Goal: Transaction & Acquisition: Download file/media

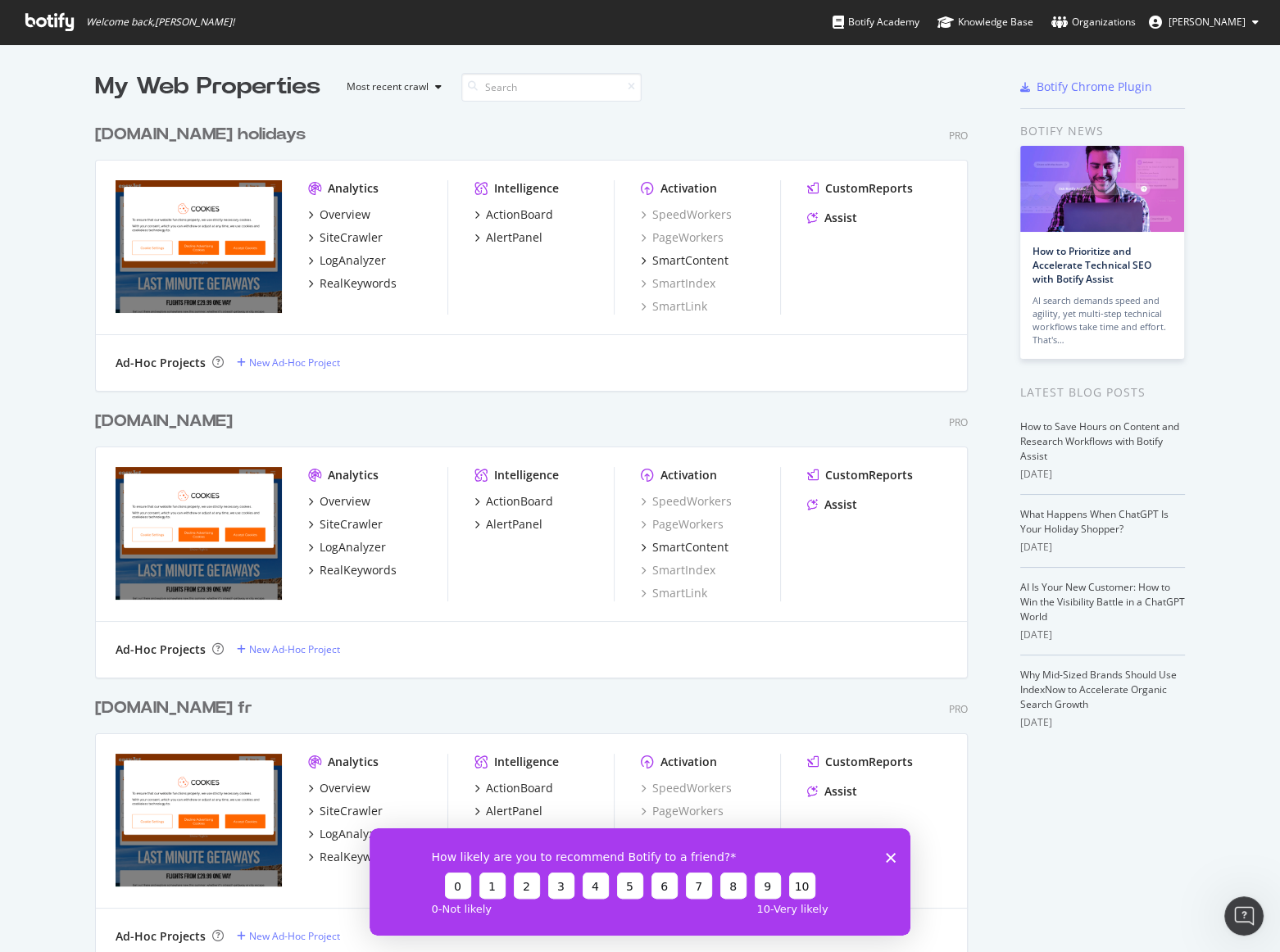
click at [156, 423] on div "[DOMAIN_NAME]" at bounding box center [163, 421] width 138 height 24
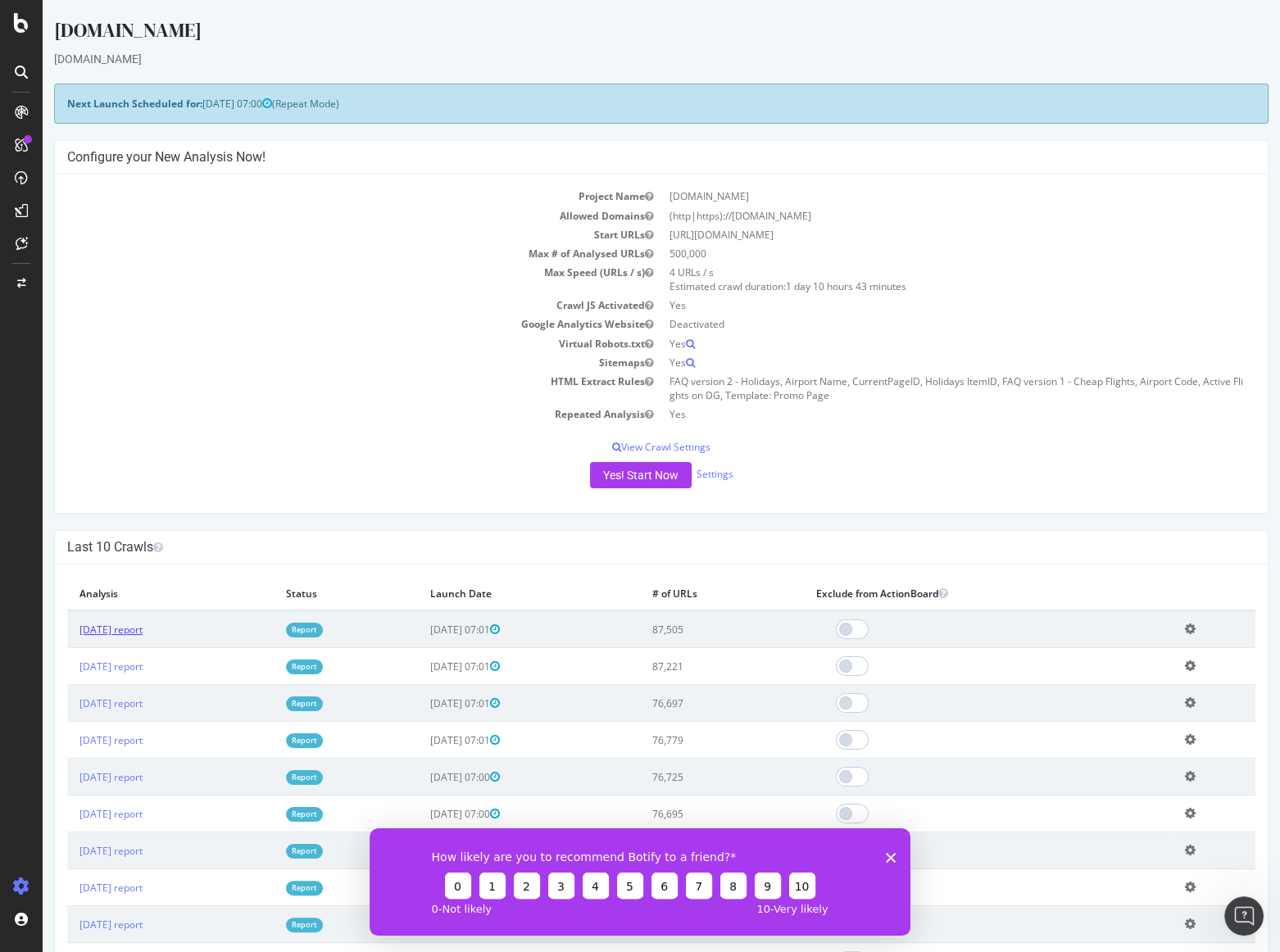
click at [119, 629] on link "[DATE] report" at bounding box center [112, 629] width 63 height 13
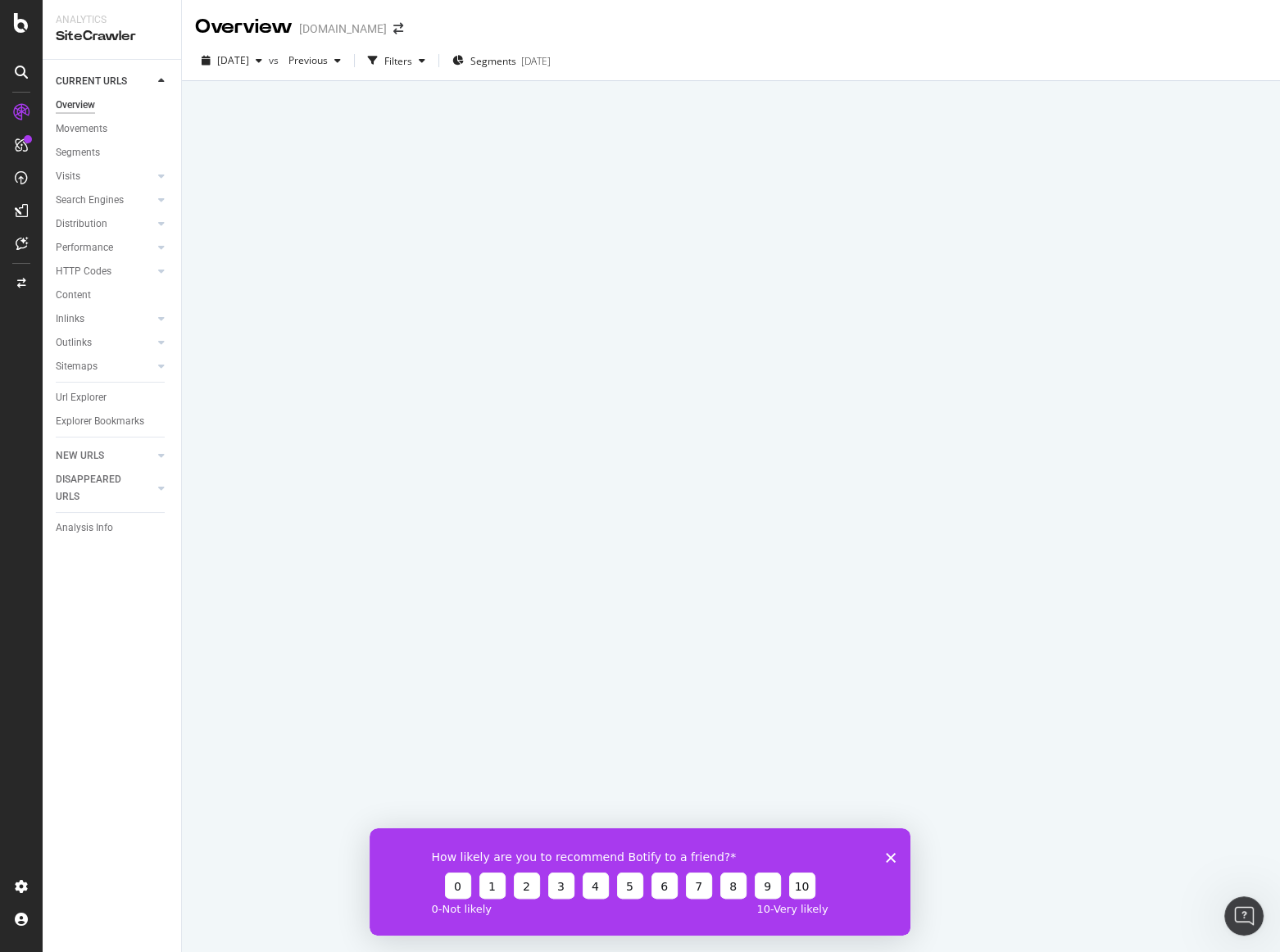
click at [890, 859] on icon "Close survey" at bounding box center [891, 857] width 10 height 10
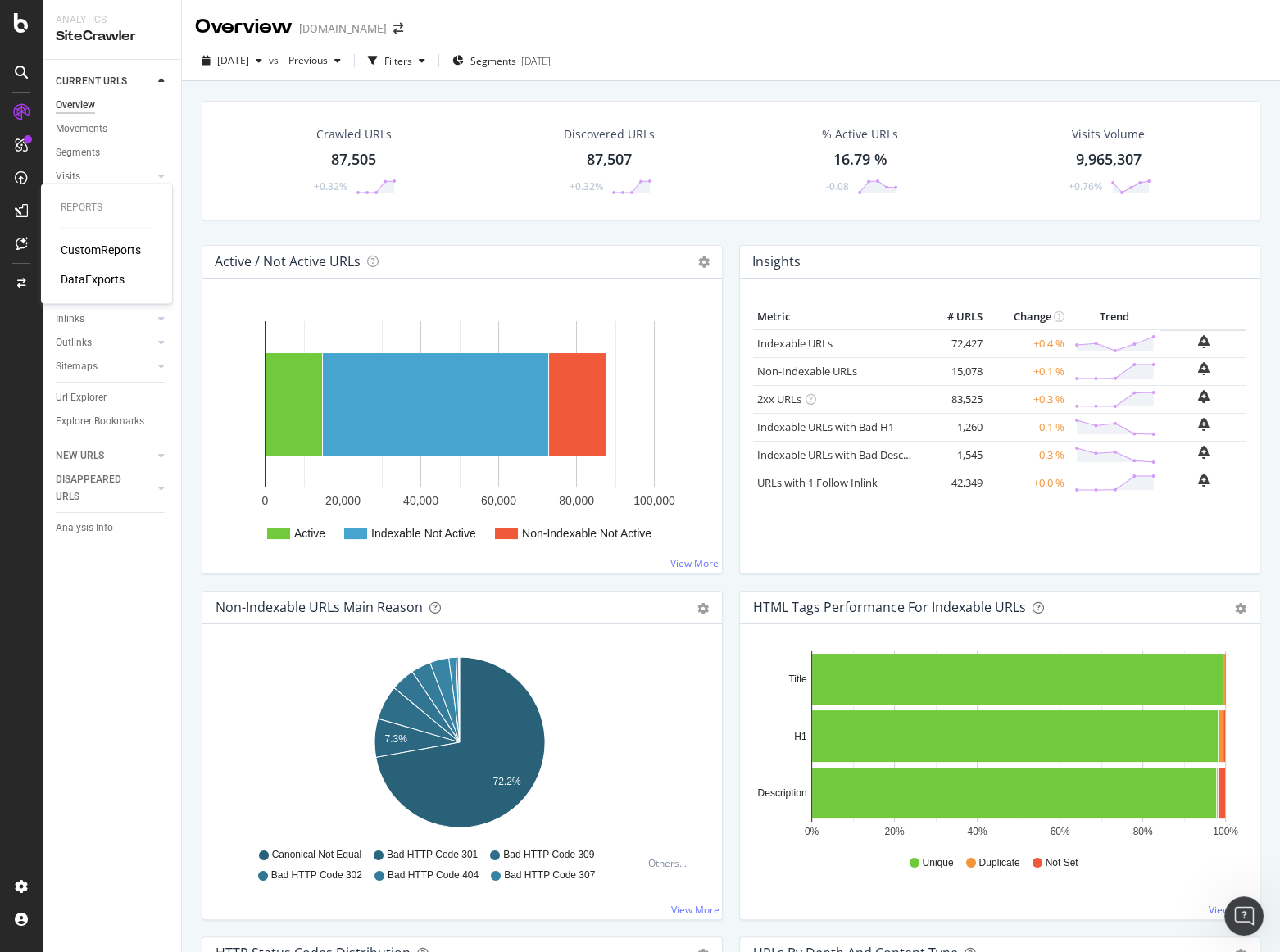
click at [82, 279] on div "DataExports" at bounding box center [92, 279] width 63 height 16
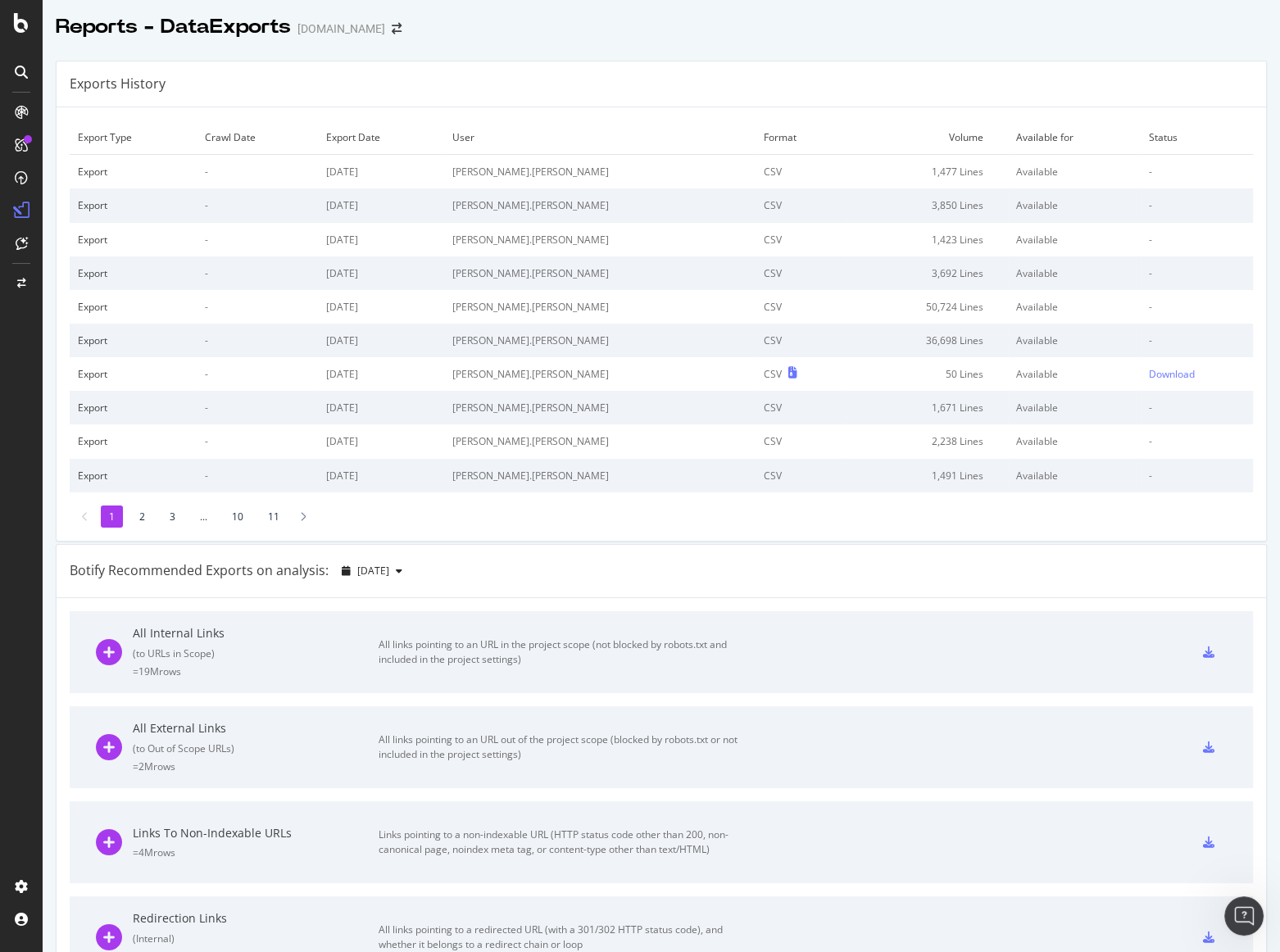
click at [138, 517] on li "2" at bounding box center [141, 516] width 22 height 22
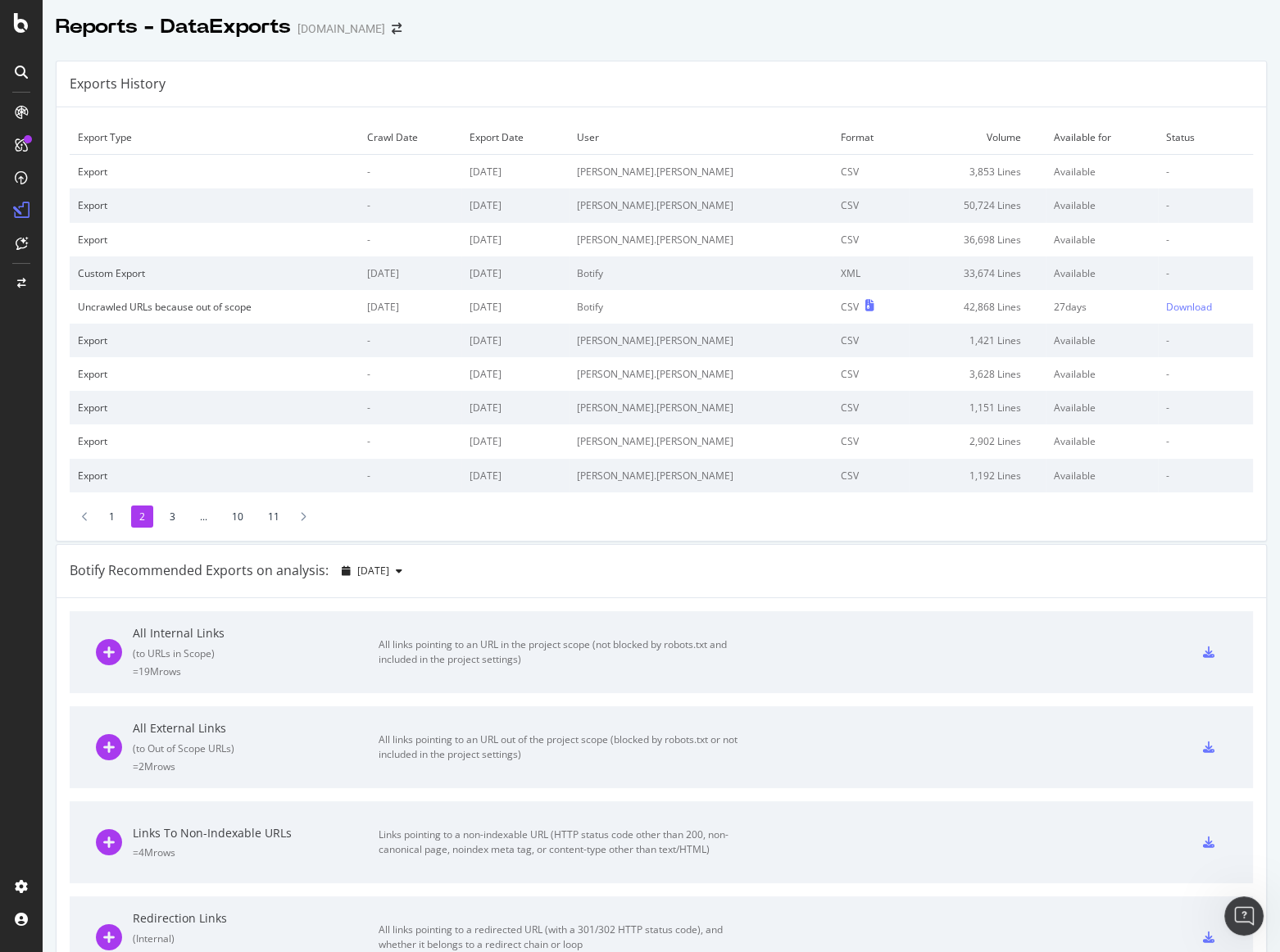
click at [107, 516] on li "1" at bounding box center [112, 516] width 22 height 22
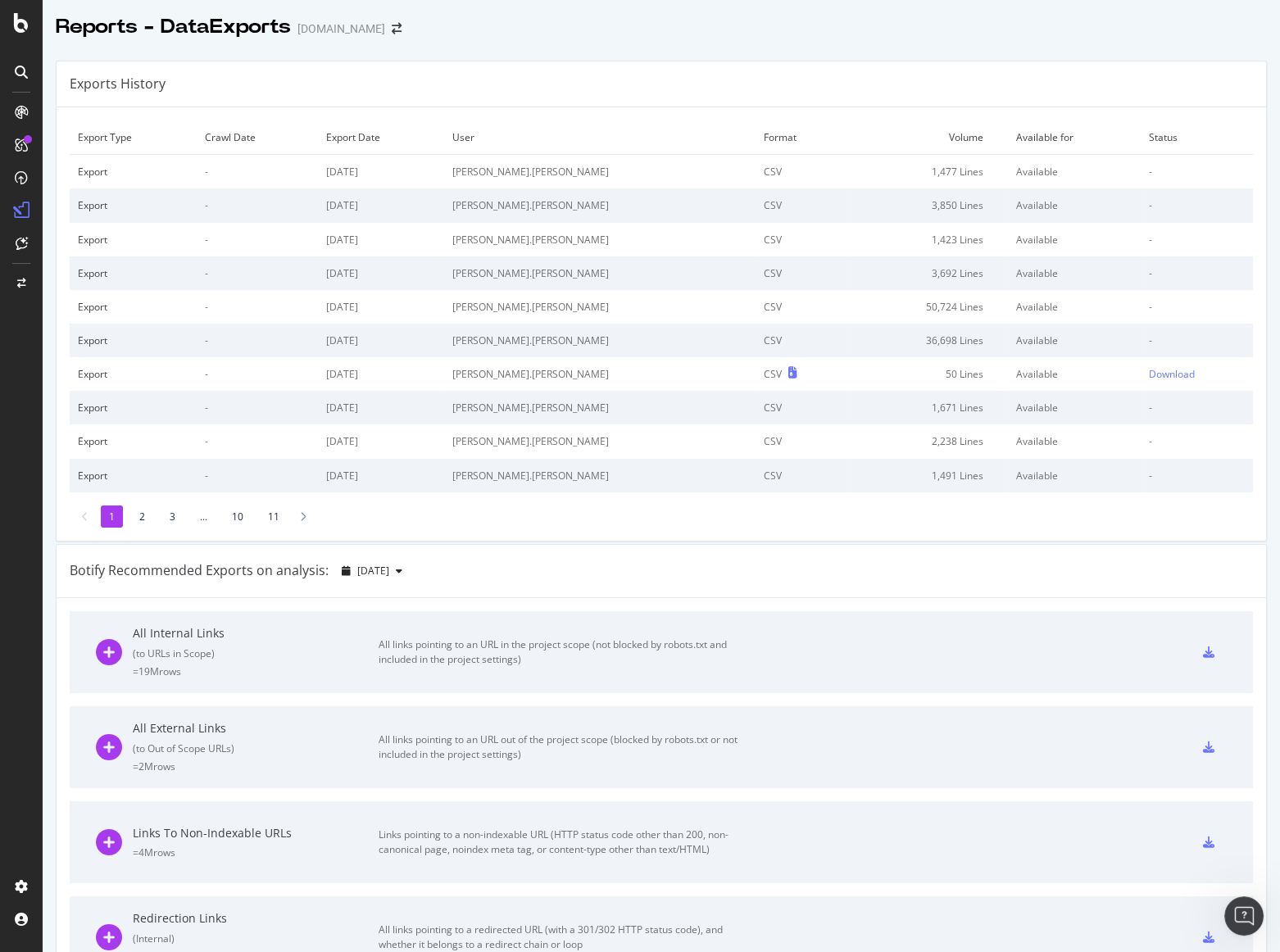
click at [167, 515] on li "3" at bounding box center [172, 516] width 22 height 22
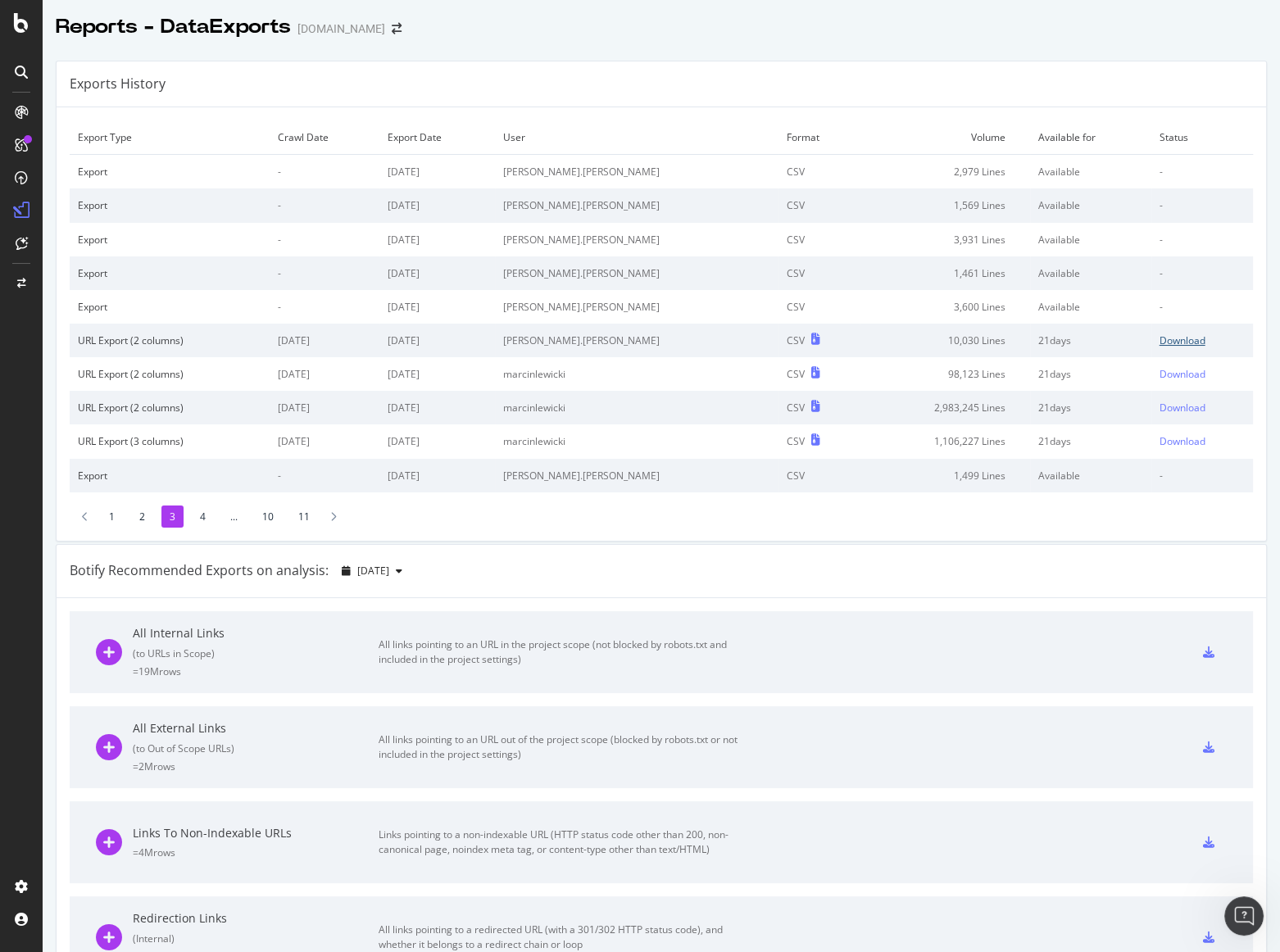
click at [1160, 337] on div "Download" at bounding box center [1183, 340] width 46 height 13
click at [1160, 375] on div "Download" at bounding box center [1183, 374] width 46 height 13
click at [199, 517] on li "4" at bounding box center [202, 516] width 22 height 22
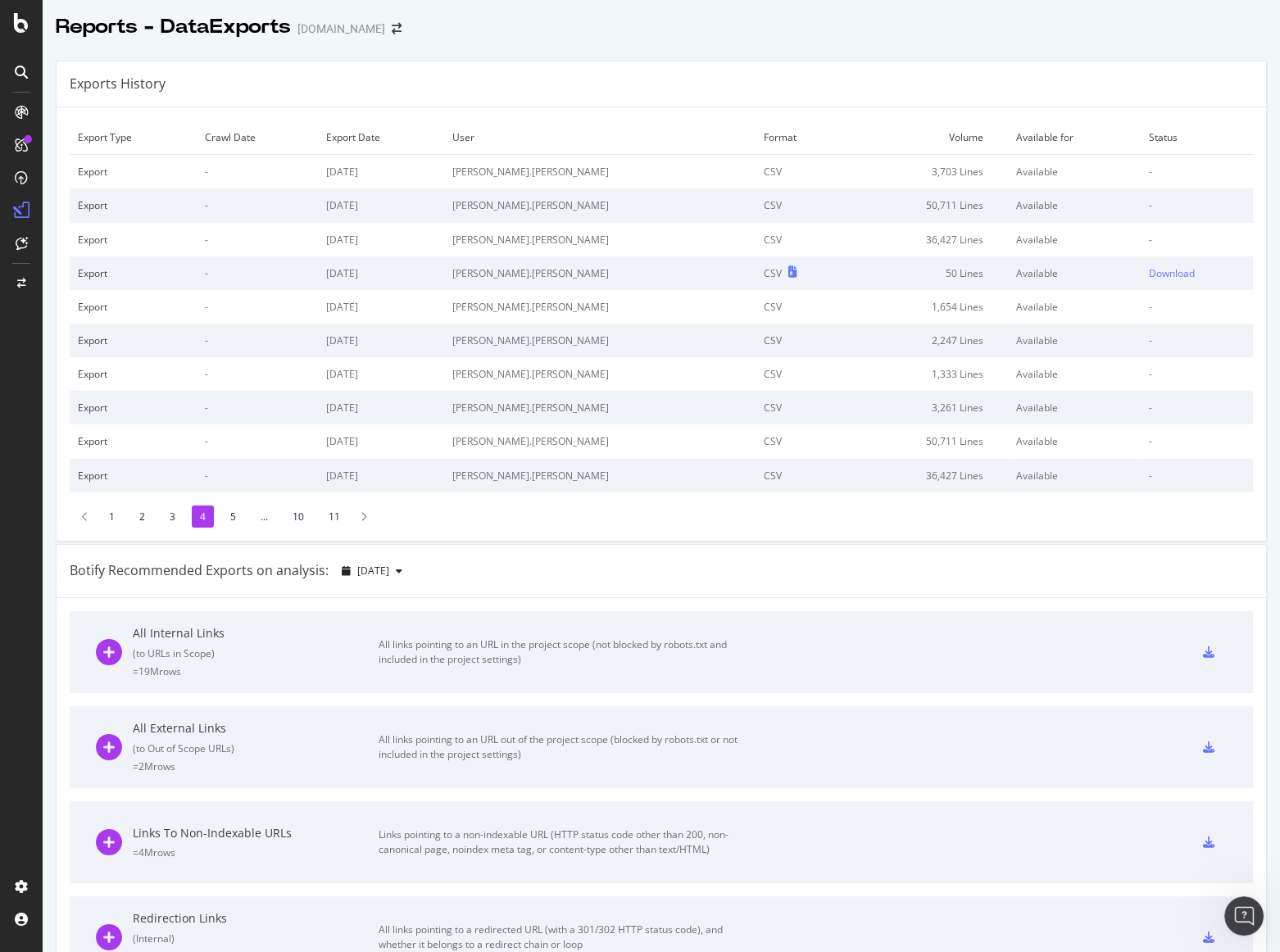
click at [173, 516] on li "3" at bounding box center [172, 516] width 22 height 22
